Goal: Use online tool/utility: Use online tool/utility

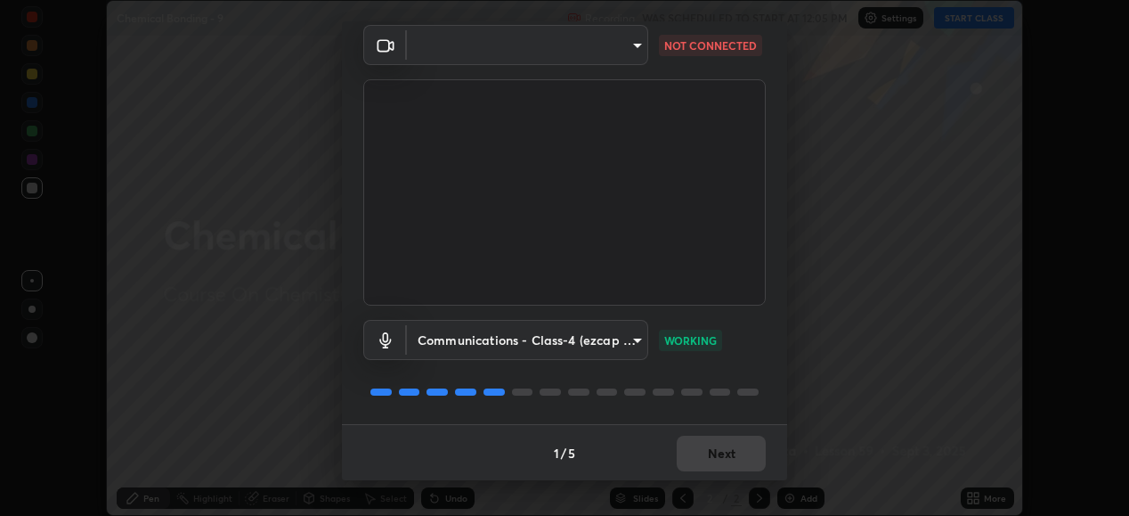
scroll to position [69, 0]
click at [637, 42] on body "Erase all Chemical Bonding - 9 Recording WAS SCHEDULED TO START AT 12:05 PM Set…" at bounding box center [564, 258] width 1129 height 516
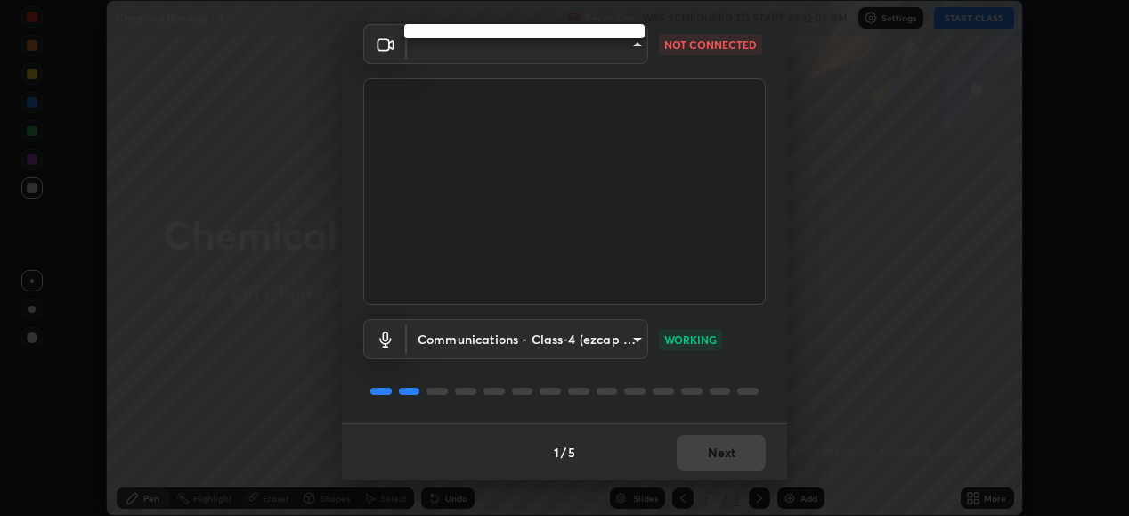
click at [638, 343] on div at bounding box center [564, 258] width 1129 height 516
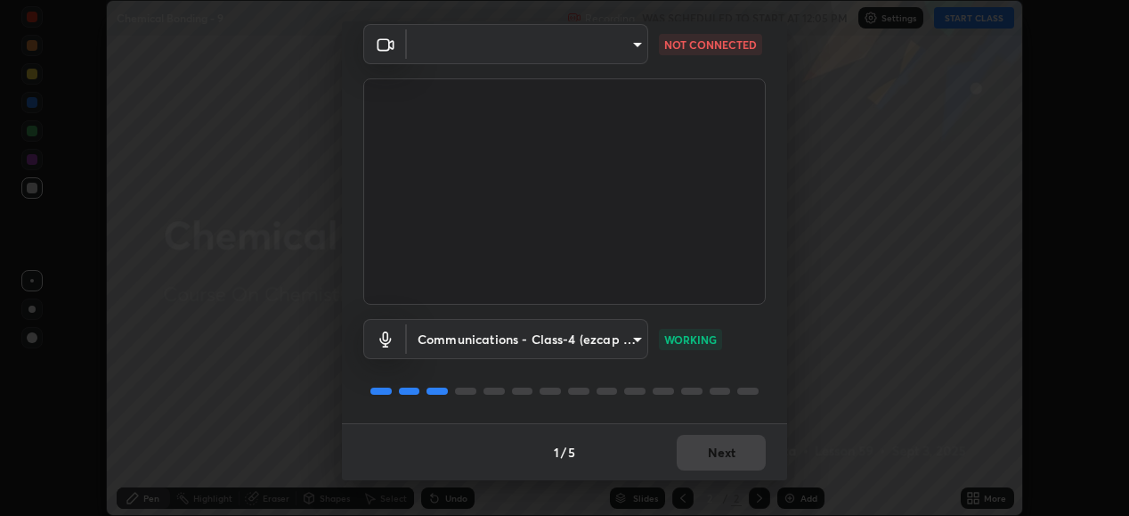
click at [638, 342] on body "Erase all Chemical Bonding - 9 Recording WAS SCHEDULED TO START AT 12:05 PM Set…" at bounding box center [564, 258] width 1129 height 516
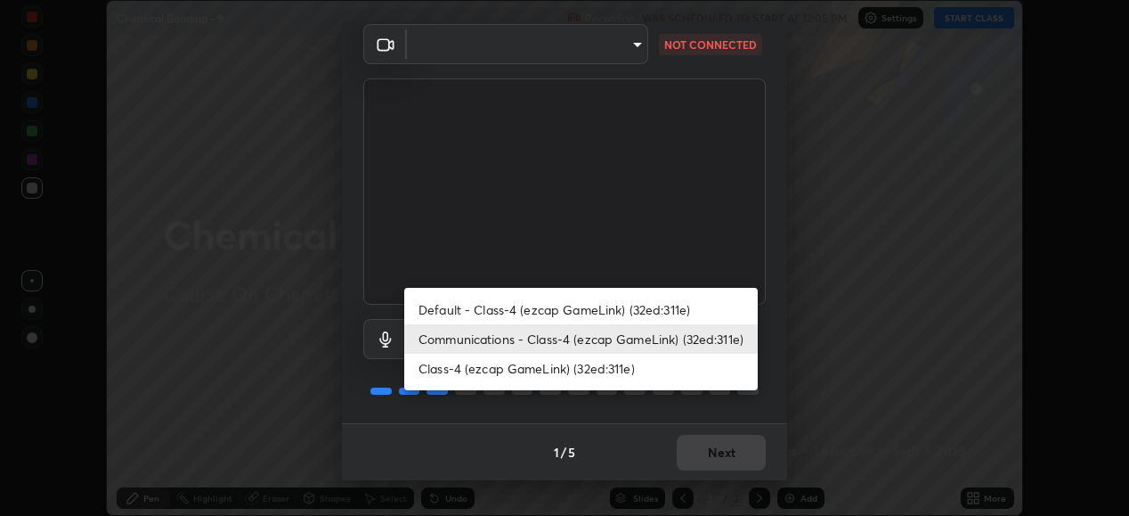
click at [605, 306] on li "Default - Class-4 (ezcap GameLink) (32ed:311e)" at bounding box center [581, 309] width 354 height 29
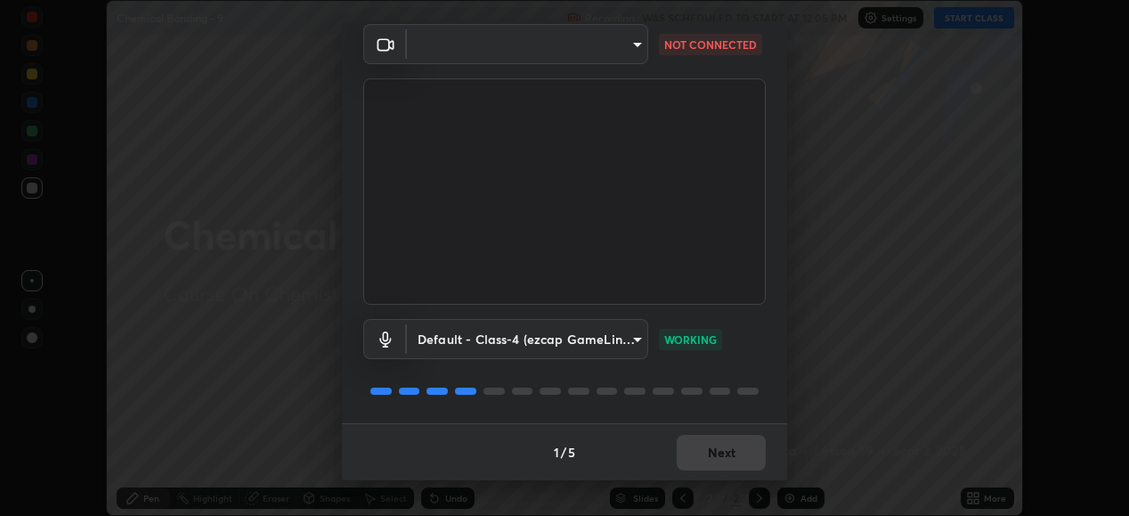
click at [736, 465] on div "1 / 5 Next" at bounding box center [564, 451] width 445 height 57
click at [738, 464] on div "1 / 5 Next" at bounding box center [564, 451] width 445 height 57
click at [736, 469] on div "1 / 5 Next" at bounding box center [564, 451] width 445 height 57
click at [736, 467] on div "1 / 5 Next" at bounding box center [564, 451] width 445 height 57
click at [638, 338] on body "Erase all Chemical Bonding - 9 Recording WAS SCHEDULED TO START AT 12:05 PM Set…" at bounding box center [564, 258] width 1129 height 516
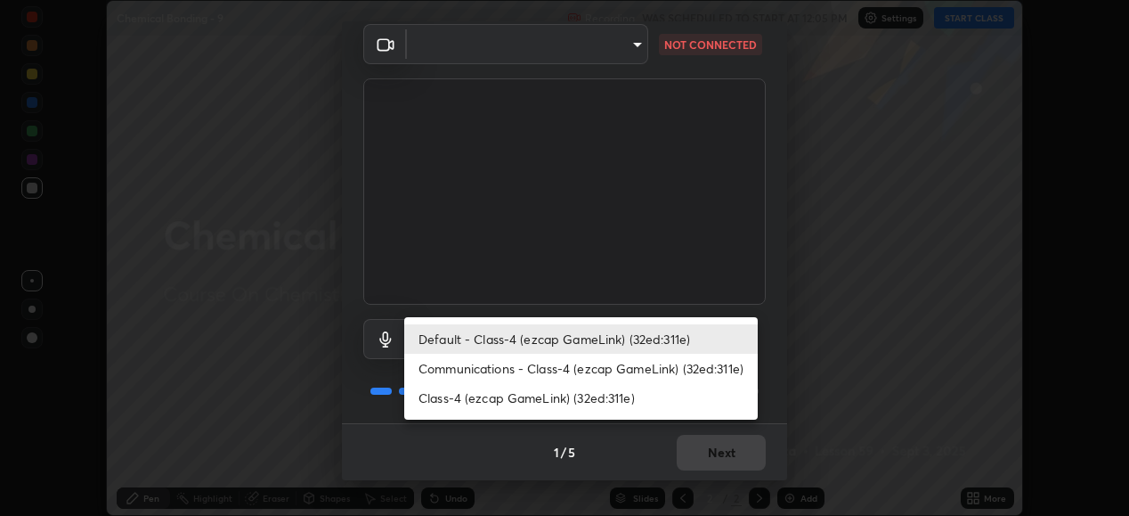
click at [568, 365] on li "Communications - Class-4 (ezcap GameLink) (32ed:311e)" at bounding box center [581, 368] width 354 height 29
type input "communications"
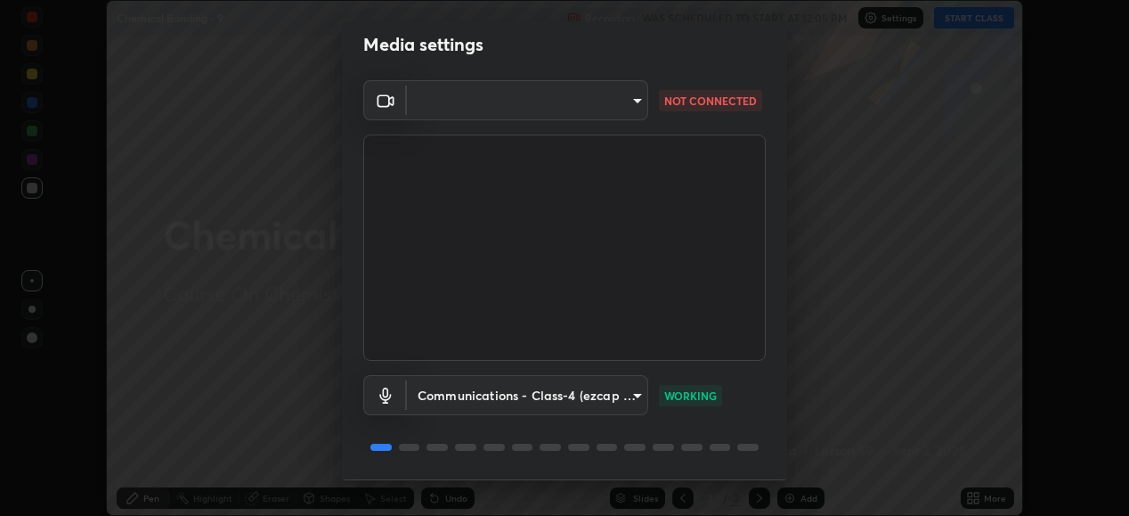
scroll to position [0, 0]
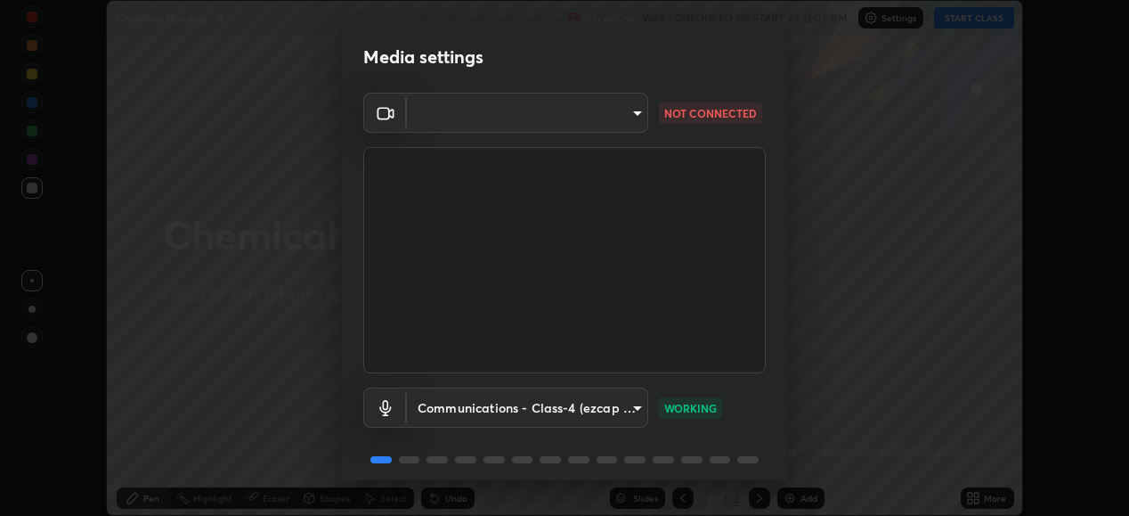
click at [618, 54] on div "Media settings" at bounding box center [564, 57] width 403 height 28
click at [630, 110] on body "Erase all Chemical Bonding - 9 Recording WAS SCHEDULED TO START AT 12:05 PM Set…" at bounding box center [564, 258] width 1129 height 516
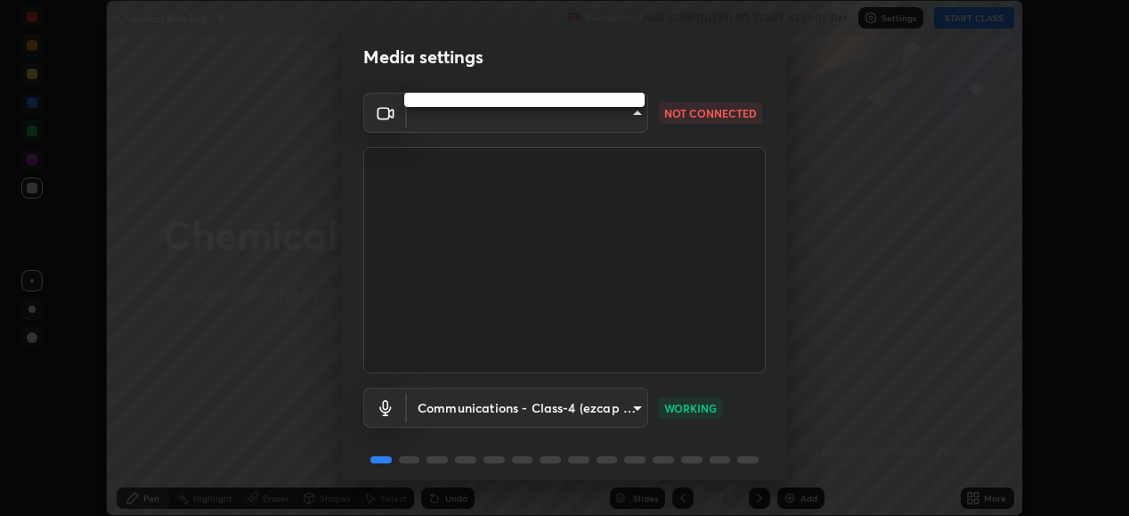
click at [821, 216] on div at bounding box center [564, 258] width 1129 height 516
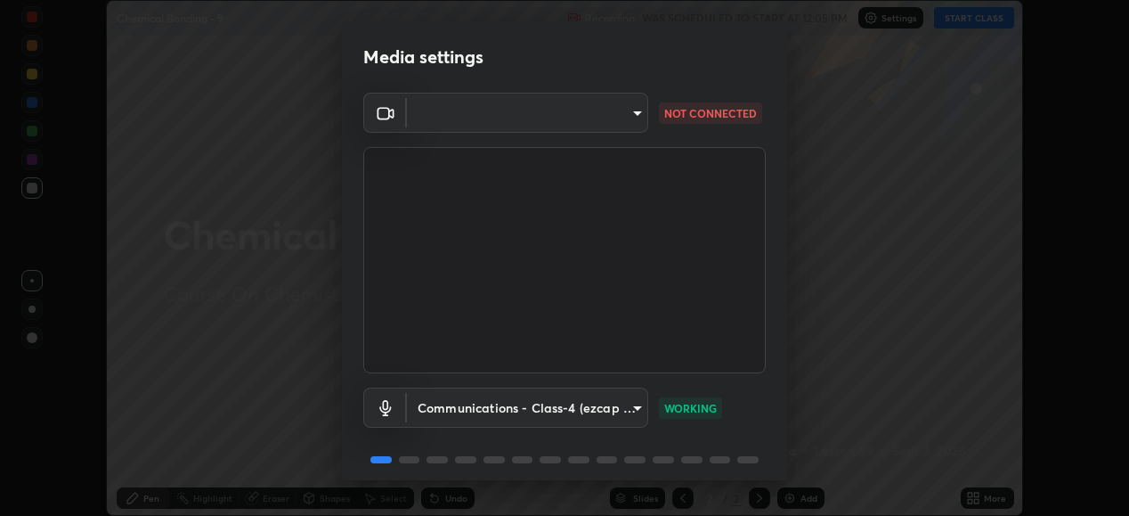
click at [841, 339] on div "Media settings ​ NOT CONNECTED Communications - Class-4 (ezcap GameLink) (32ed:…" at bounding box center [564, 258] width 1129 height 516
click at [833, 344] on div "Media settings ​ NOT CONNECTED Communications - Class-4 (ezcap GameLink) (32ed:…" at bounding box center [564, 258] width 1129 height 516
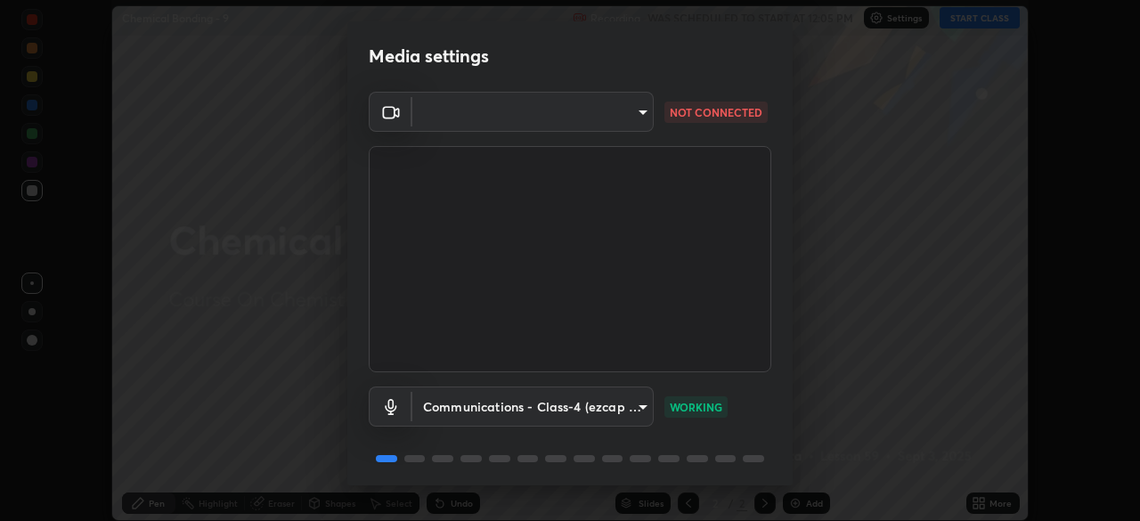
scroll to position [521, 1140]
